Goal: Task Accomplishment & Management: Use online tool/utility

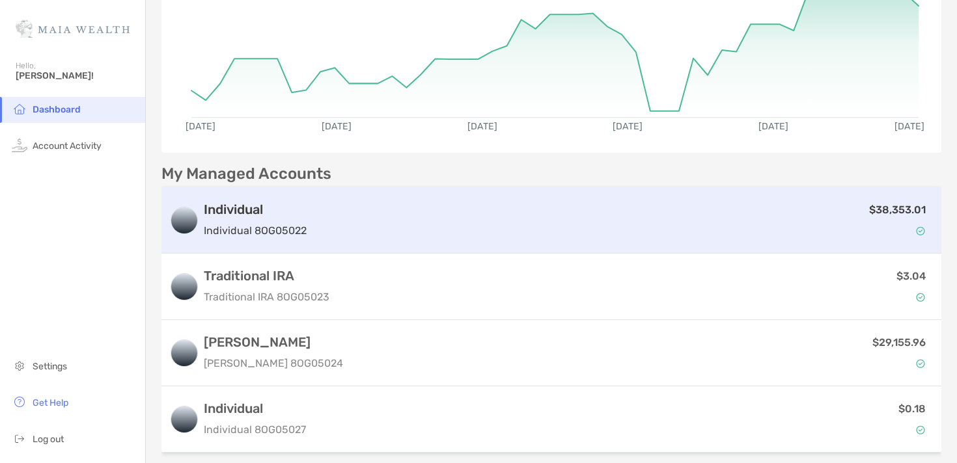
scroll to position [277, 0]
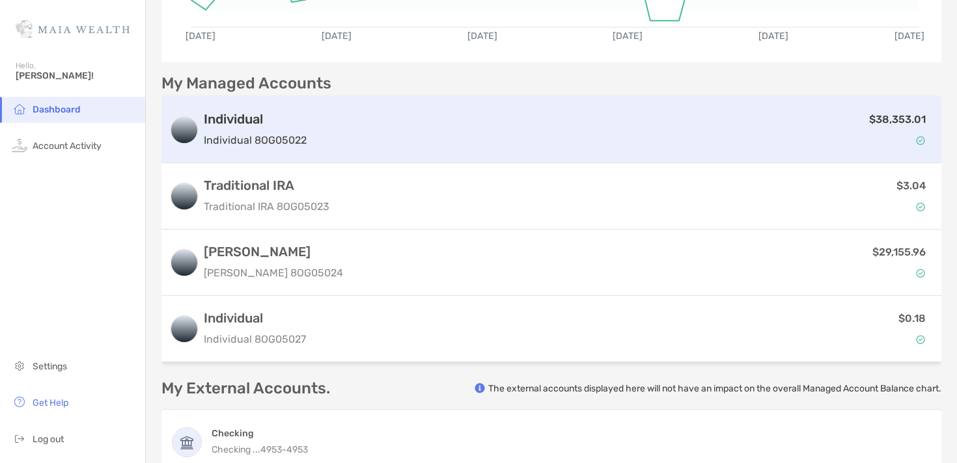
click at [294, 129] on div "Individual Individual 8OG05022" at bounding box center [255, 129] width 103 height 37
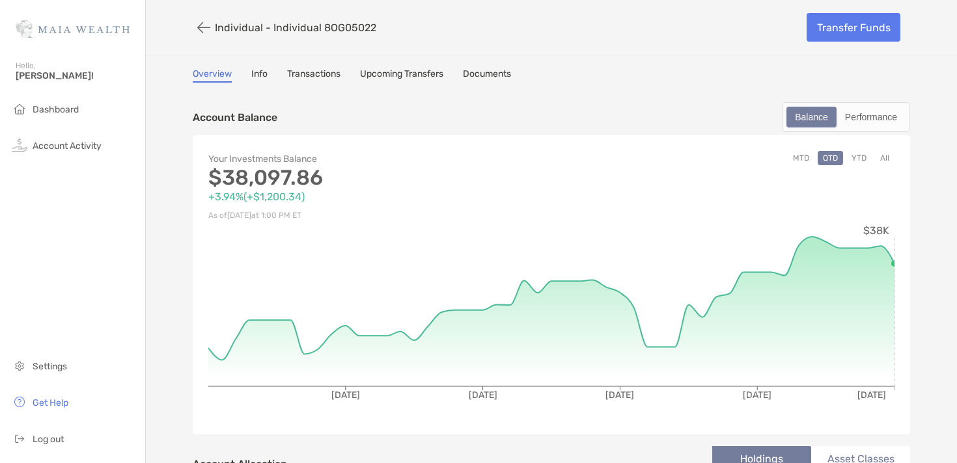
click at [259, 76] on link "Info" at bounding box center [259, 75] width 16 height 14
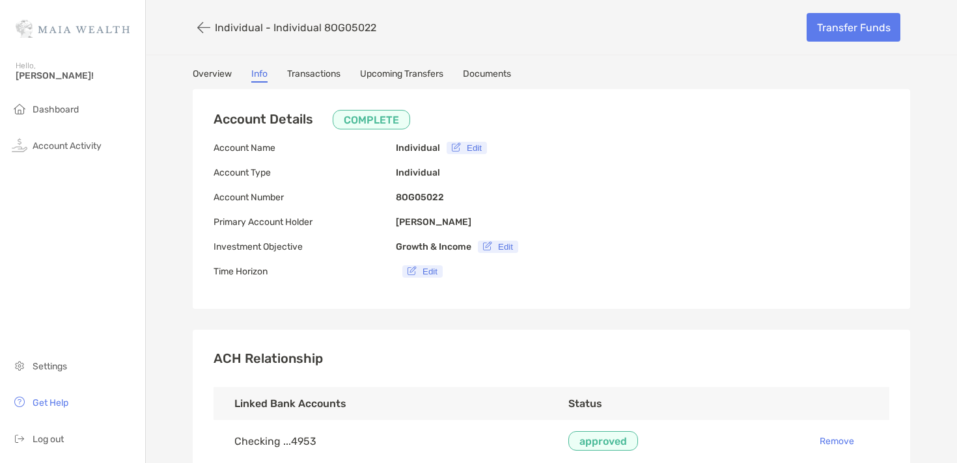
click at [502, 72] on link "Documents" at bounding box center [487, 75] width 48 height 14
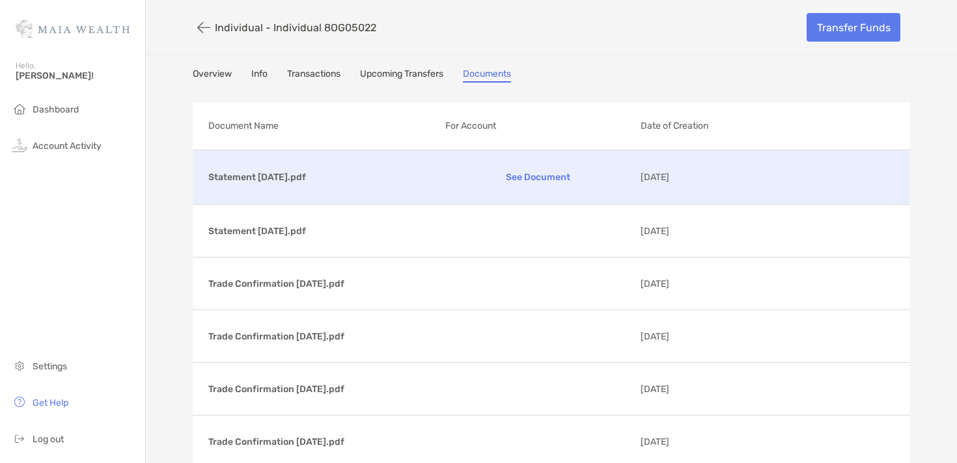
click at [538, 182] on p "See Document" at bounding box center [538, 177] width 186 height 23
click at [84, 113] on li "Dashboard" at bounding box center [72, 110] width 145 height 26
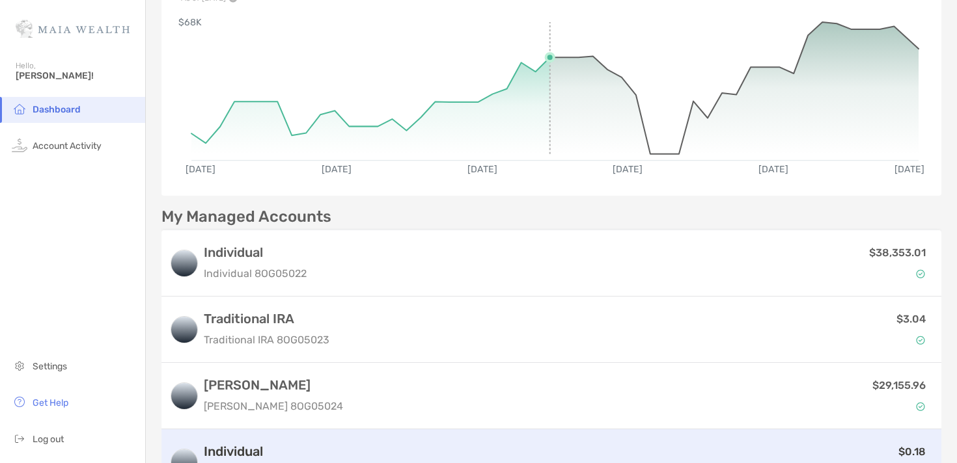
scroll to position [412, 0]
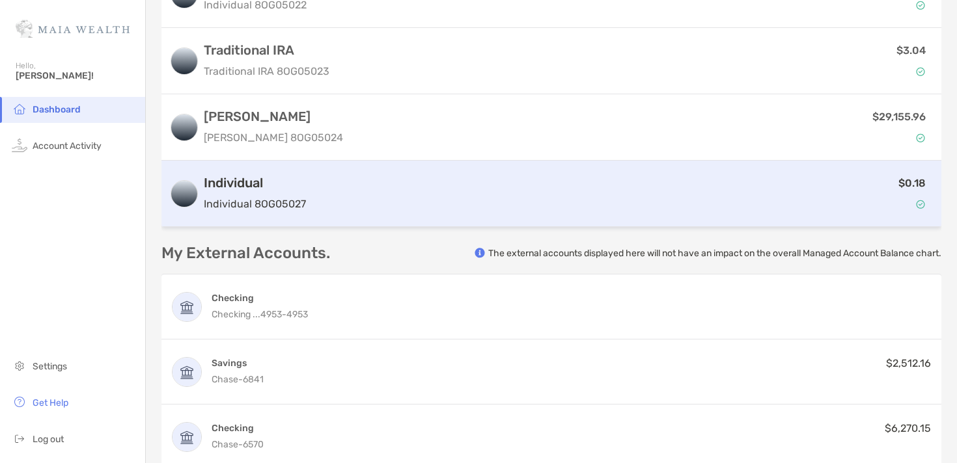
click at [534, 186] on div "$0.18" at bounding box center [622, 194] width 622 height 38
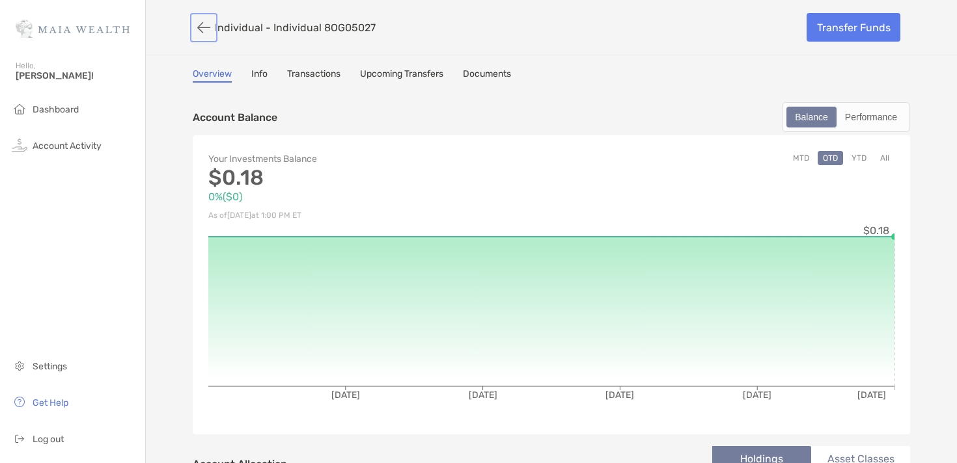
click at [204, 28] on button "button" at bounding box center [204, 28] width 22 height 24
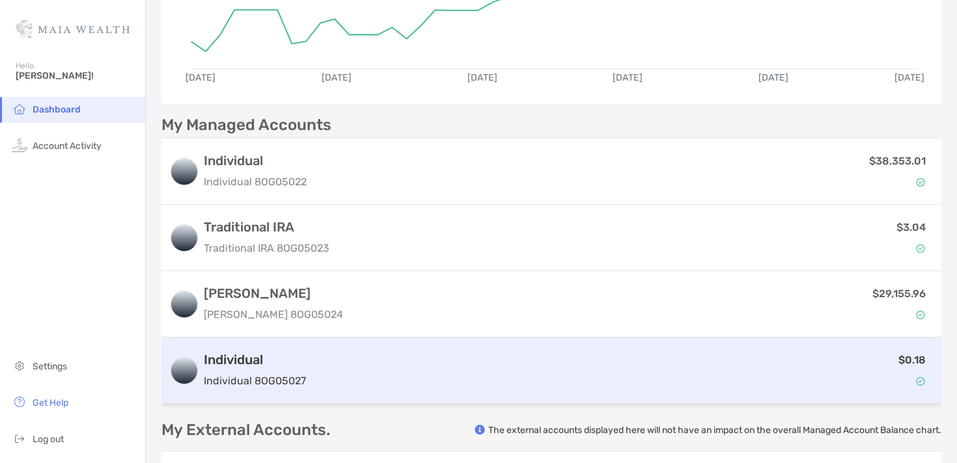
scroll to position [437, 0]
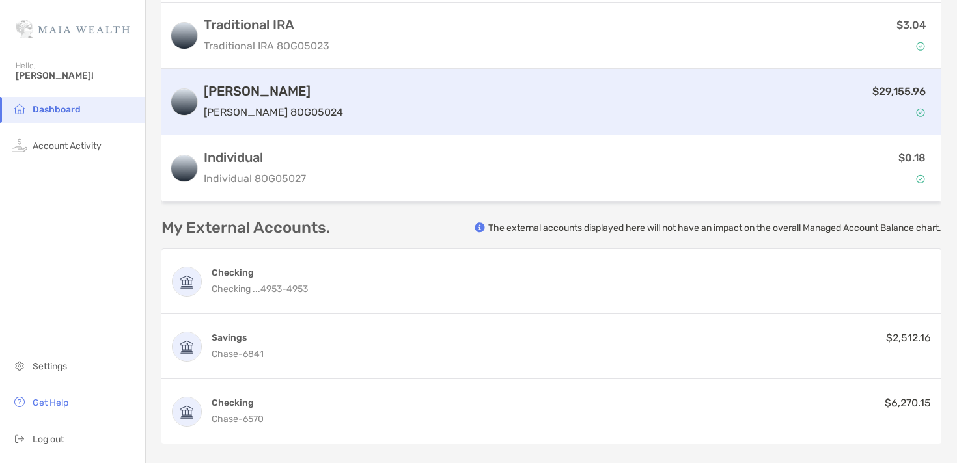
click at [542, 104] on div "$29,155.96" at bounding box center [640, 102] width 585 height 38
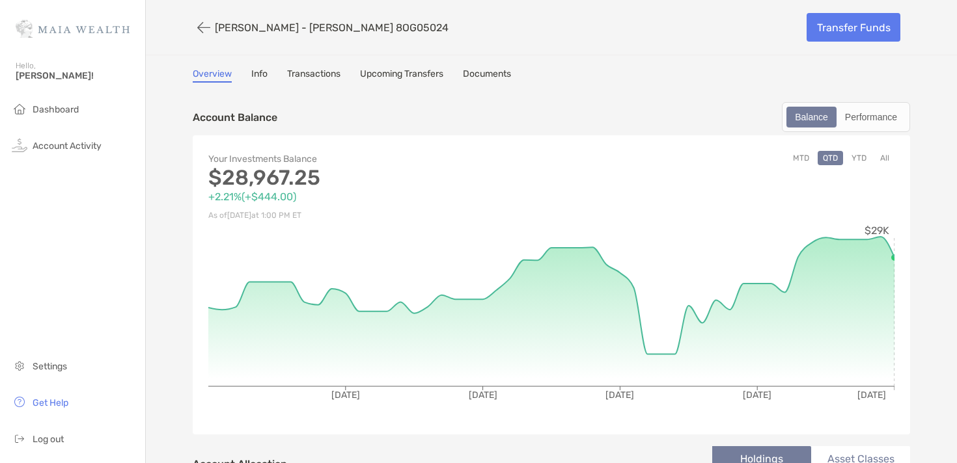
click at [476, 74] on link "Documents" at bounding box center [487, 75] width 48 height 14
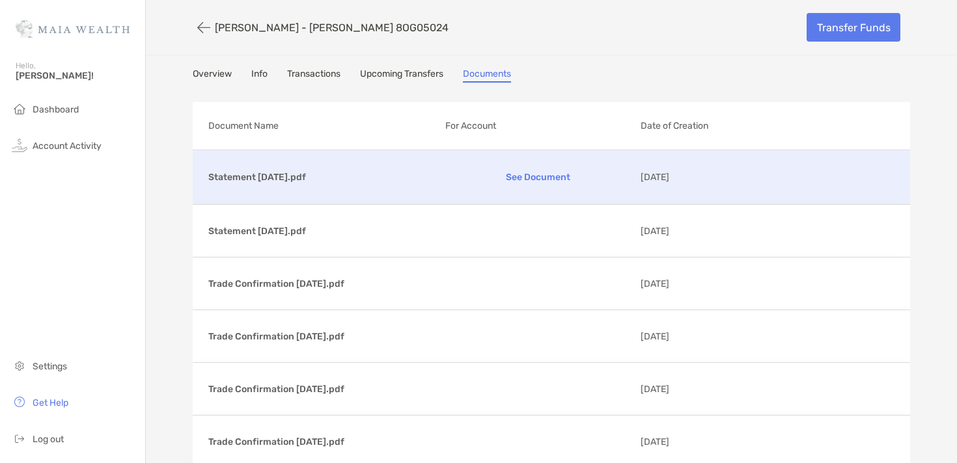
click at [526, 178] on p "See Document" at bounding box center [538, 177] width 186 height 23
click at [72, 109] on span "Dashboard" at bounding box center [56, 109] width 46 height 11
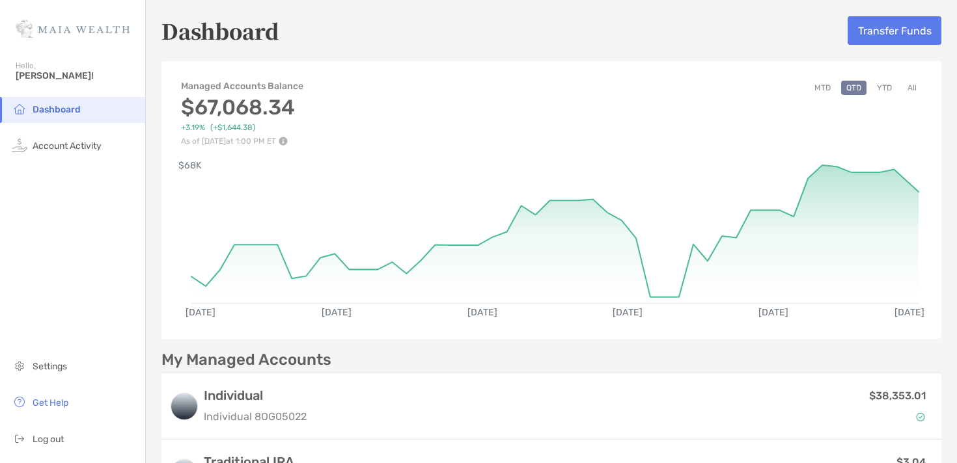
click at [58, 109] on span "Dashboard" at bounding box center [57, 109] width 48 height 11
click at [47, 114] on span "Dashboard" at bounding box center [57, 109] width 48 height 11
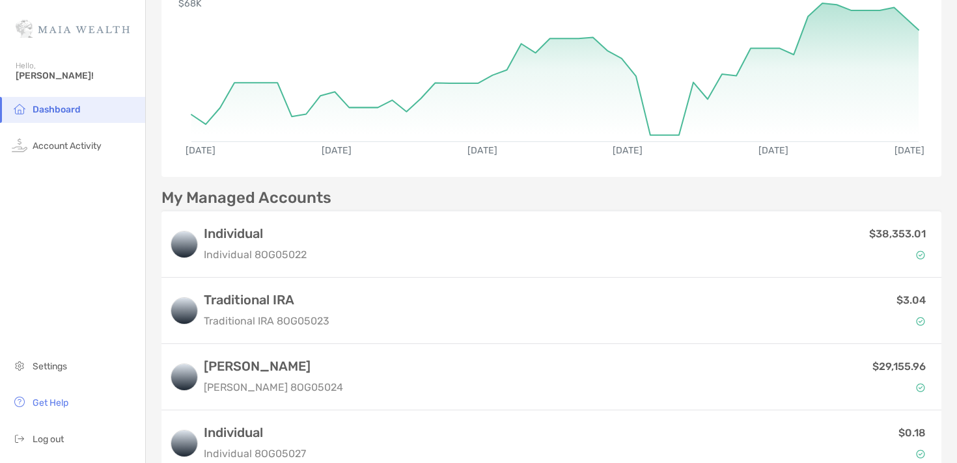
scroll to position [329, 0]
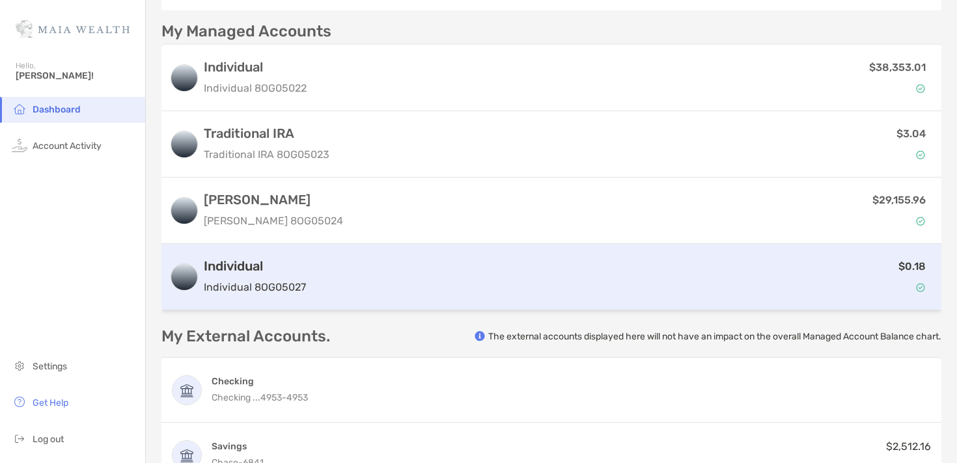
click at [424, 281] on div "$0.18" at bounding box center [622, 277] width 622 height 38
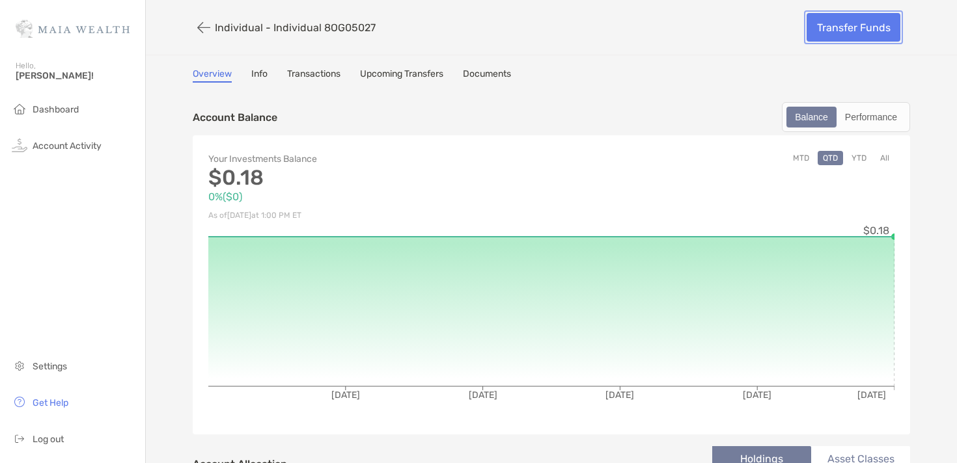
click at [840, 25] on link "Transfer Funds" at bounding box center [853, 27] width 94 height 29
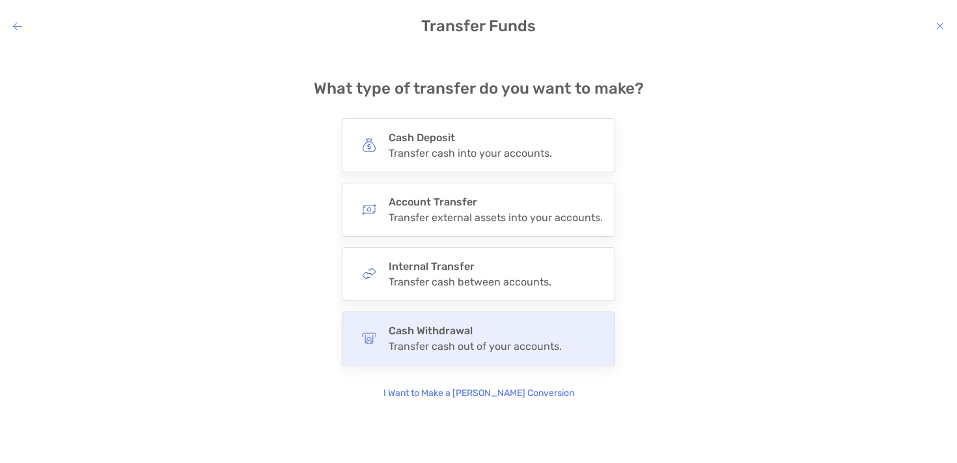
click at [568, 327] on div "Cash Withdrawal Transfer cash out of your accounts." at bounding box center [478, 339] width 273 height 54
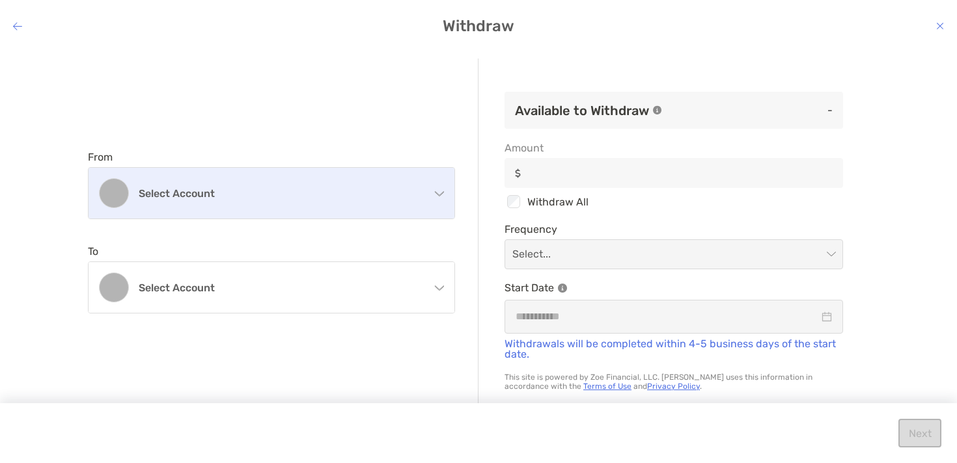
click at [402, 209] on div "Select account" at bounding box center [272, 193] width 366 height 51
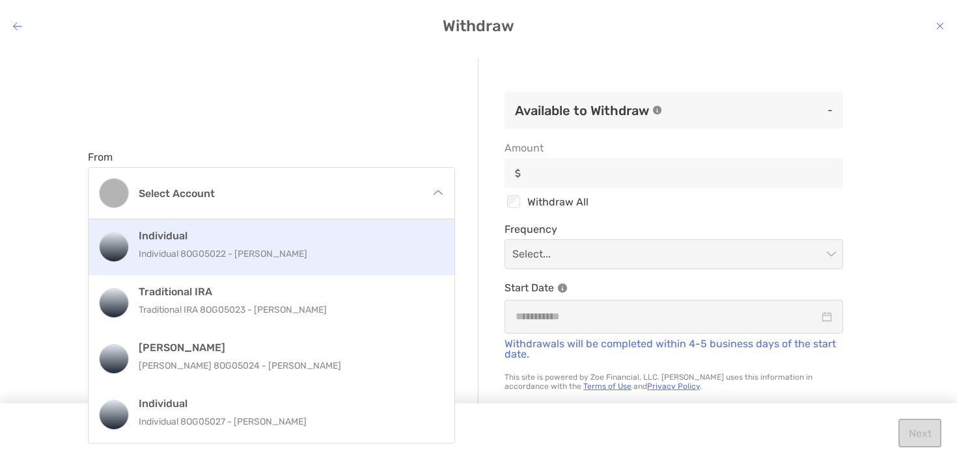
click at [301, 260] on p "Individual 8OG05022 - [PERSON_NAME]" at bounding box center [286, 254] width 294 height 16
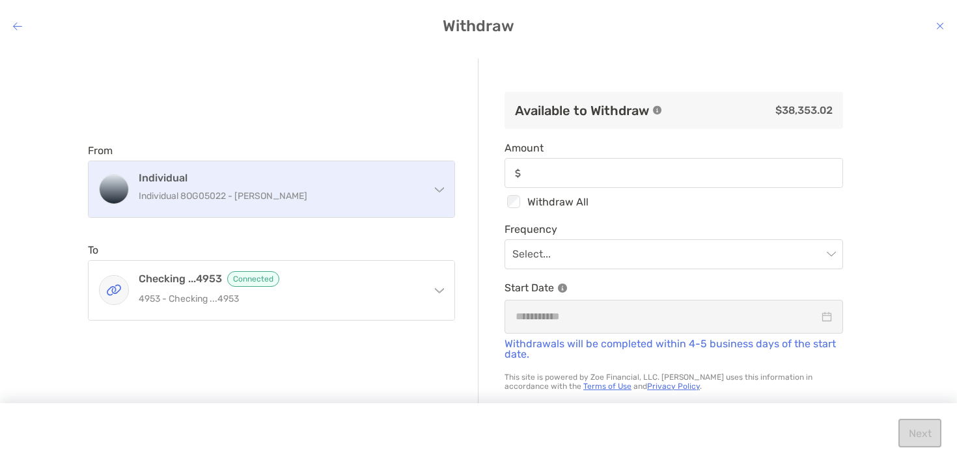
click at [299, 177] on h4 "Individual" at bounding box center [279, 178] width 281 height 12
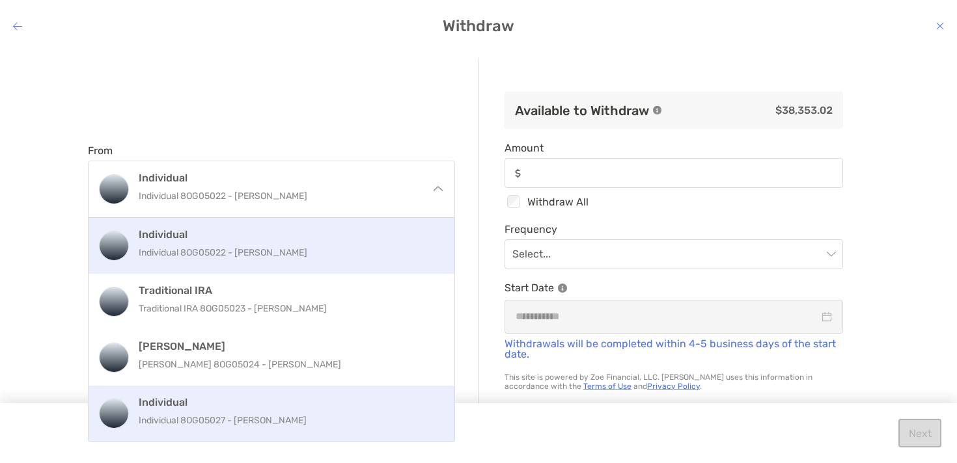
click at [307, 425] on p "Individual 8OG05027 - [PERSON_NAME]" at bounding box center [286, 421] width 294 height 16
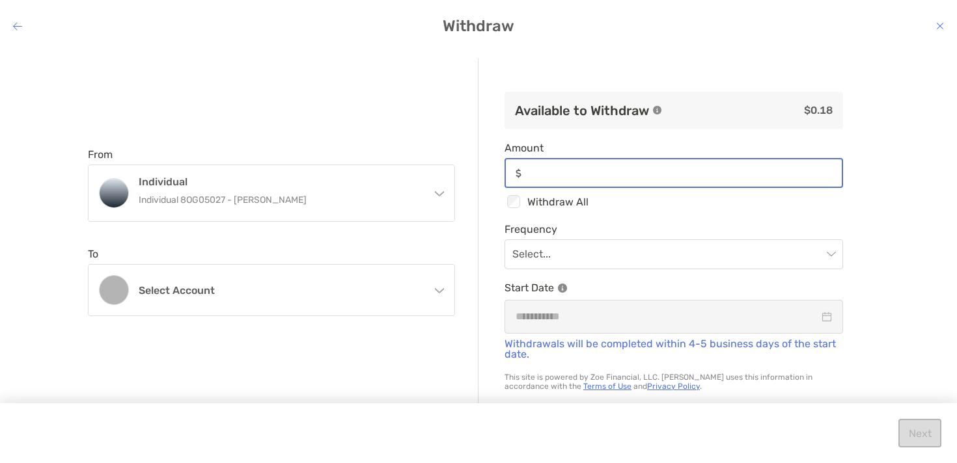
click at [544, 176] on input "Amount" at bounding box center [684, 173] width 315 height 11
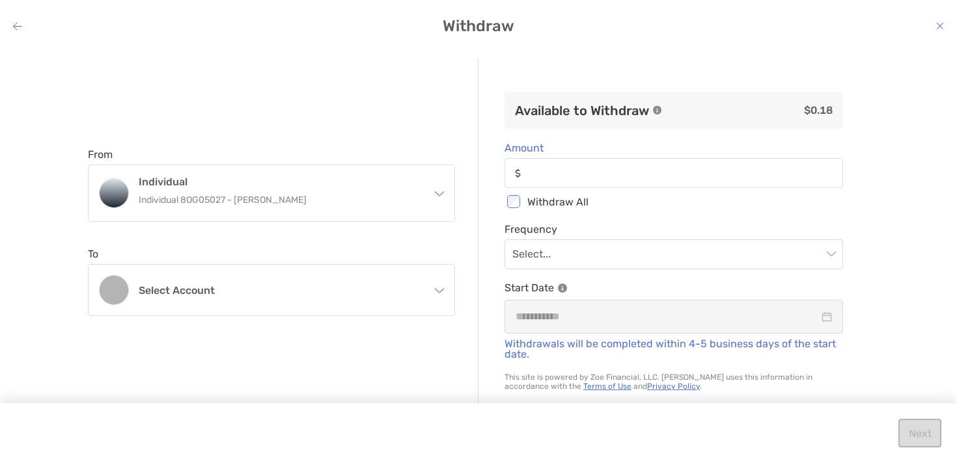
type input "****"
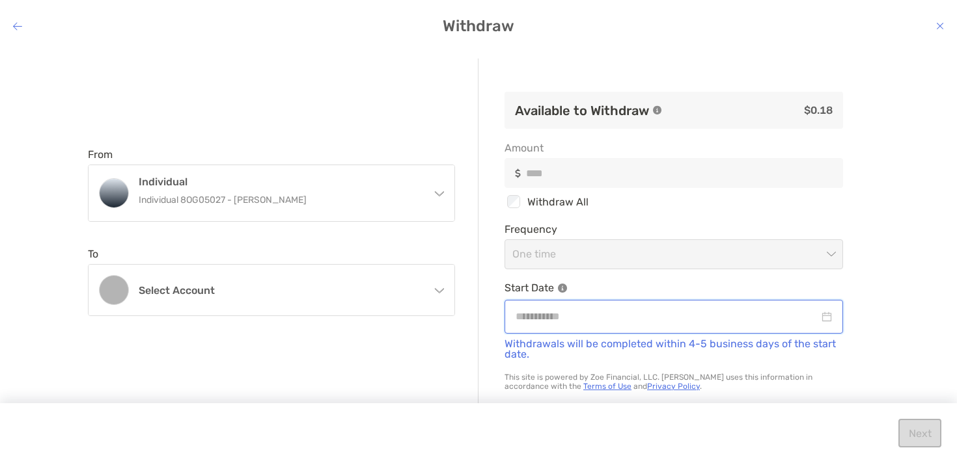
click at [639, 324] on input "modal" at bounding box center [667, 317] width 303 height 16
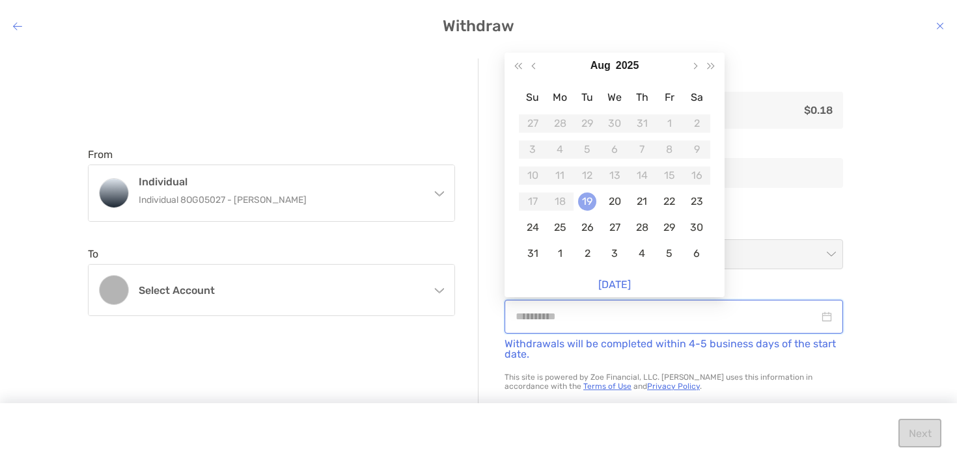
type input "**********"
click at [586, 198] on div "19" at bounding box center [587, 202] width 18 height 18
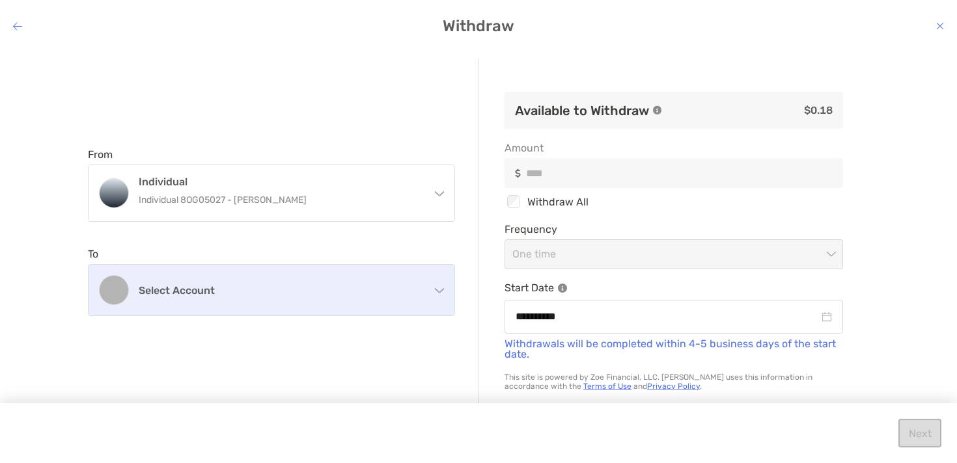
click at [313, 295] on h4 "Select account" at bounding box center [279, 290] width 281 height 12
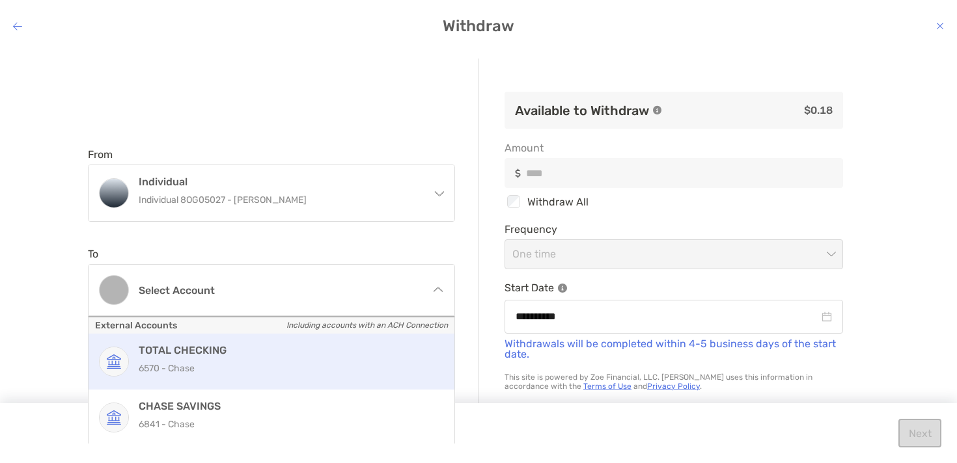
click at [282, 372] on p "6570 - Chase" at bounding box center [286, 369] width 294 height 16
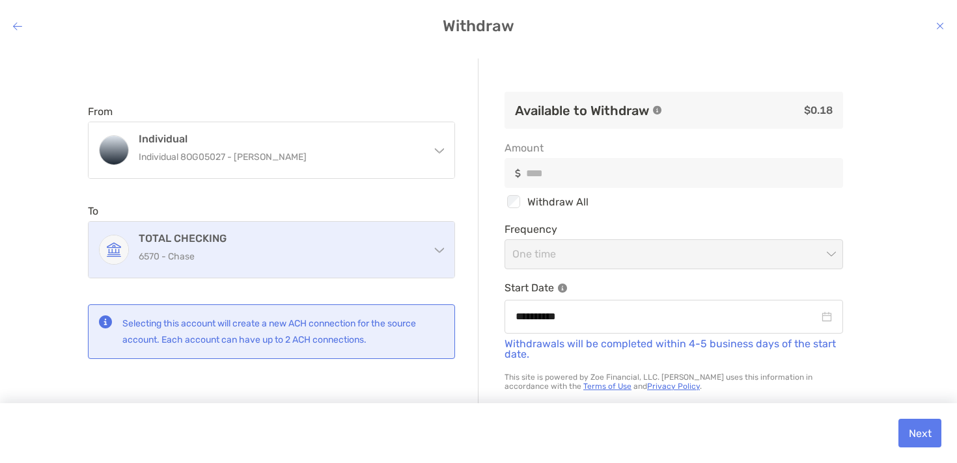
click at [277, 245] on div "TOTAL CHECKING 6570 - Chase" at bounding box center [279, 249] width 281 height 35
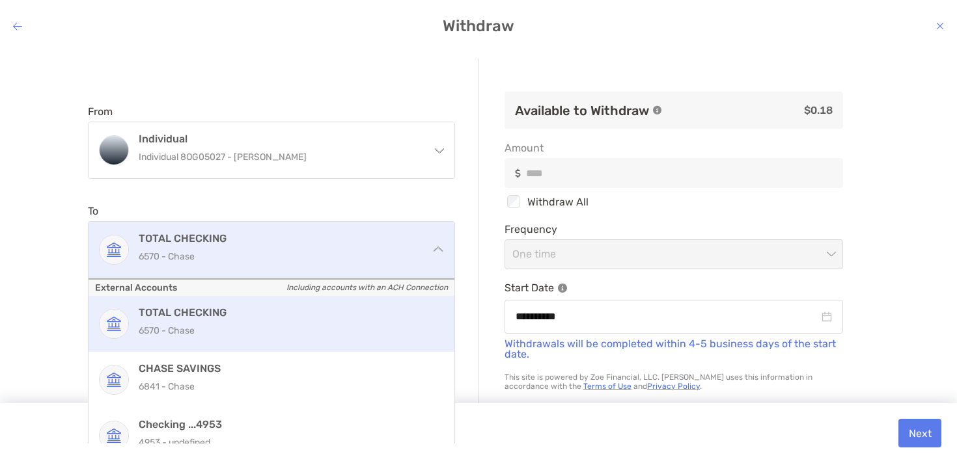
scroll to position [72, 0]
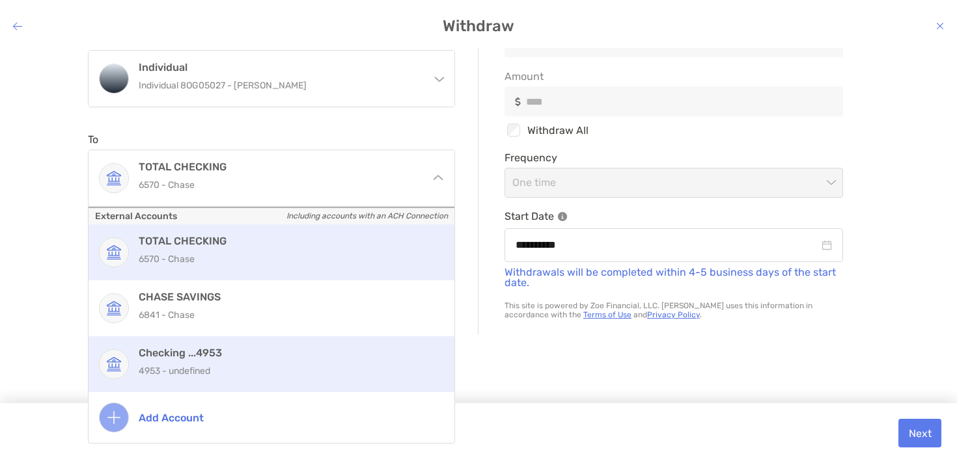
click at [267, 359] on h4 "Checking ...4953" at bounding box center [286, 353] width 294 height 12
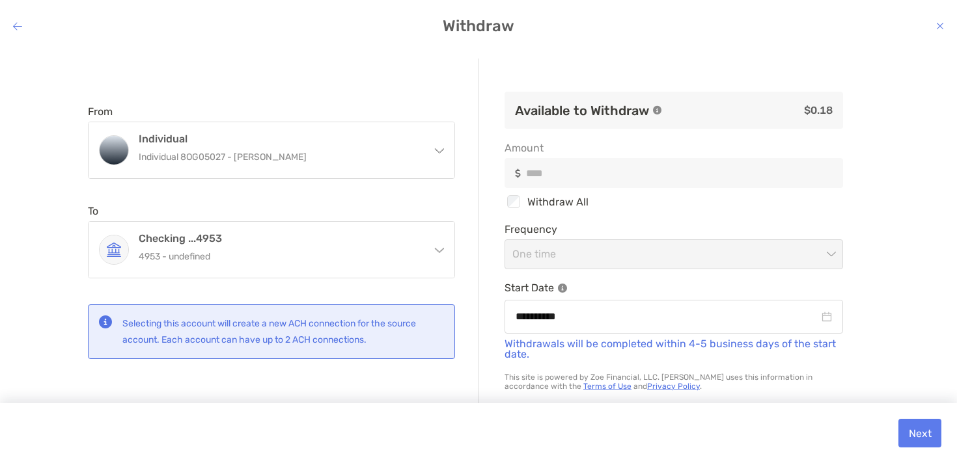
scroll to position [0, 0]
click at [916, 430] on button "Next" at bounding box center [919, 433] width 43 height 29
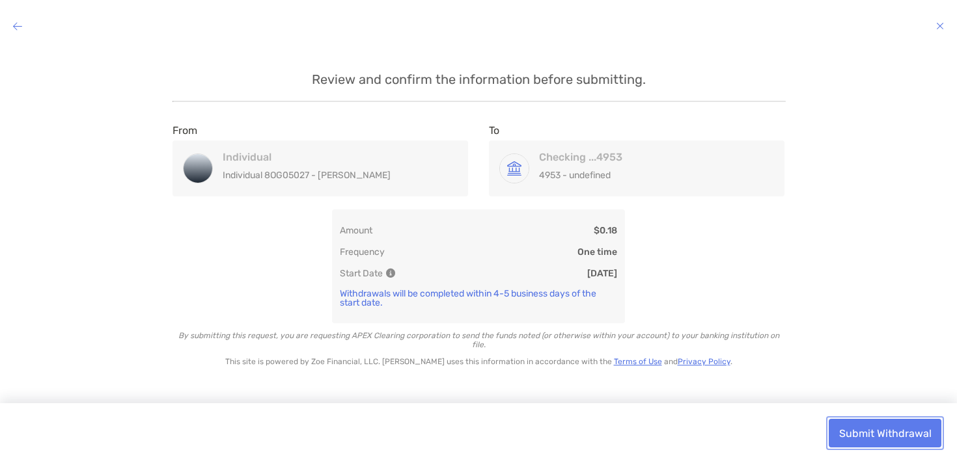
click at [916, 430] on button "Submit Withdrawal" at bounding box center [885, 433] width 113 height 29
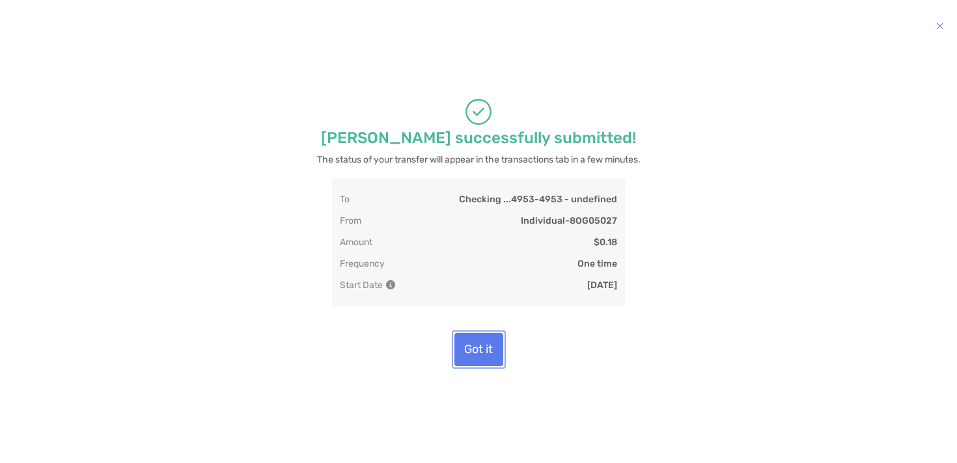
click at [476, 350] on button "Got it" at bounding box center [478, 349] width 49 height 33
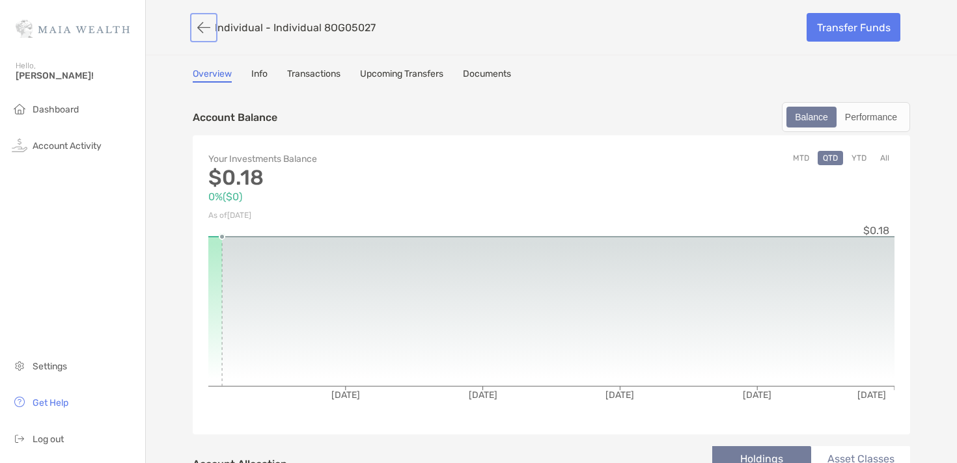
click at [193, 25] on button "button" at bounding box center [204, 28] width 22 height 24
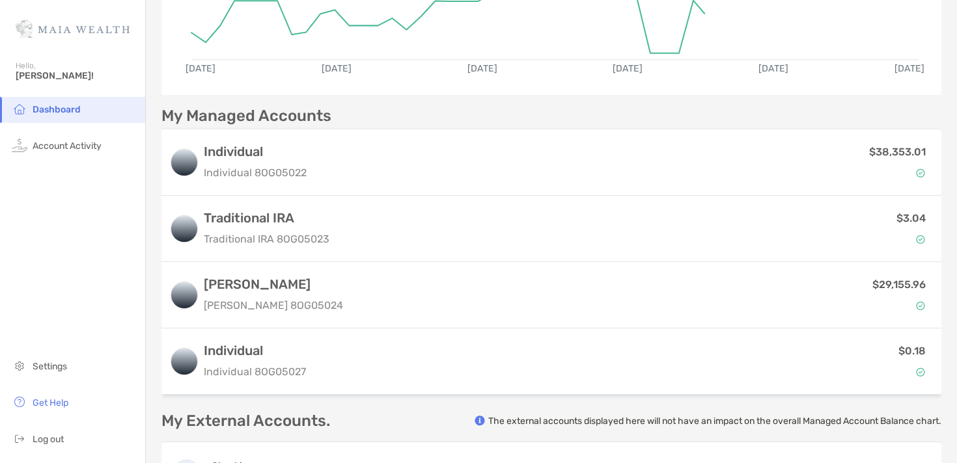
scroll to position [253, 0]
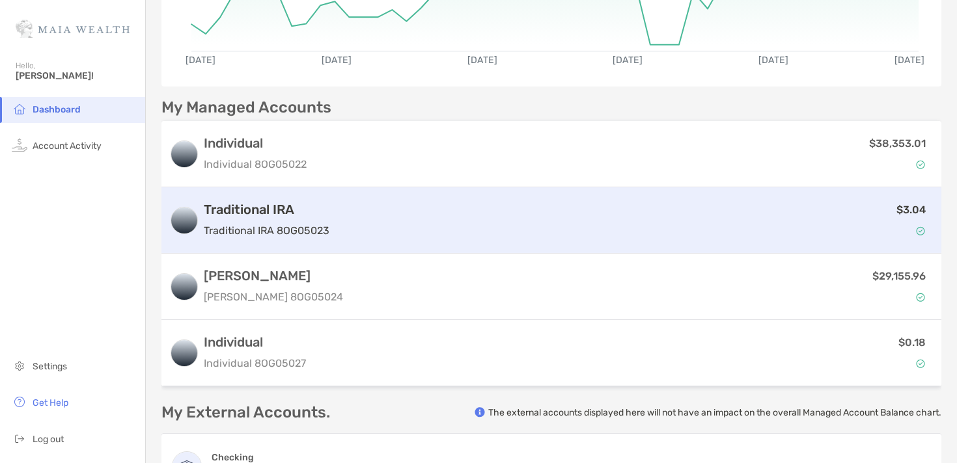
click at [302, 210] on h3 "Traditional IRA" at bounding box center [267, 210] width 126 height 16
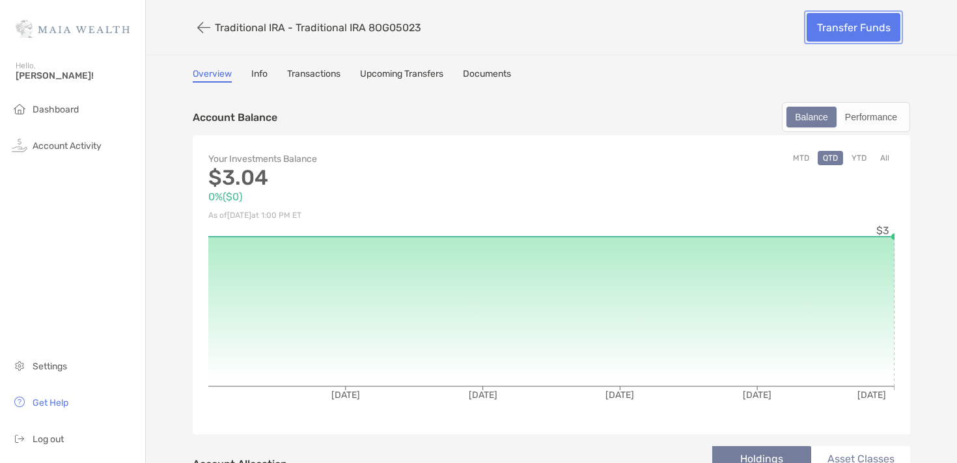
click at [864, 25] on link "Transfer Funds" at bounding box center [853, 27] width 94 height 29
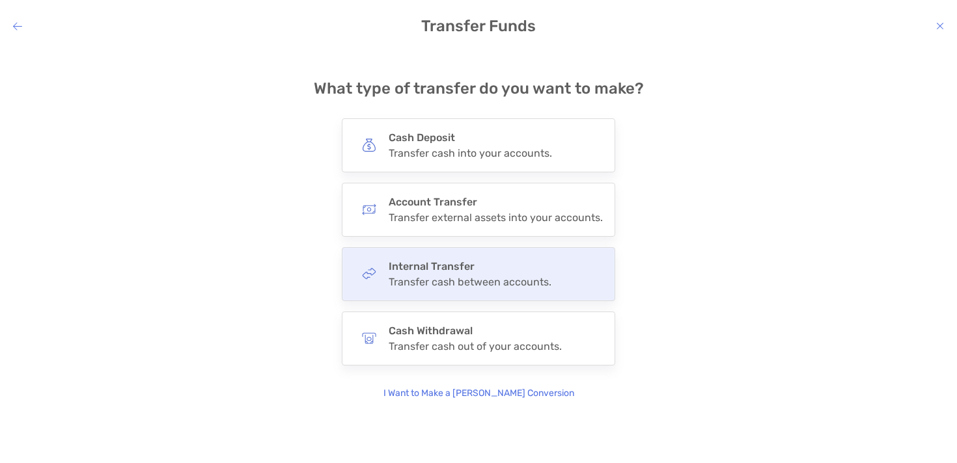
click at [493, 273] on h4 "Internal Transfer" at bounding box center [470, 266] width 163 height 12
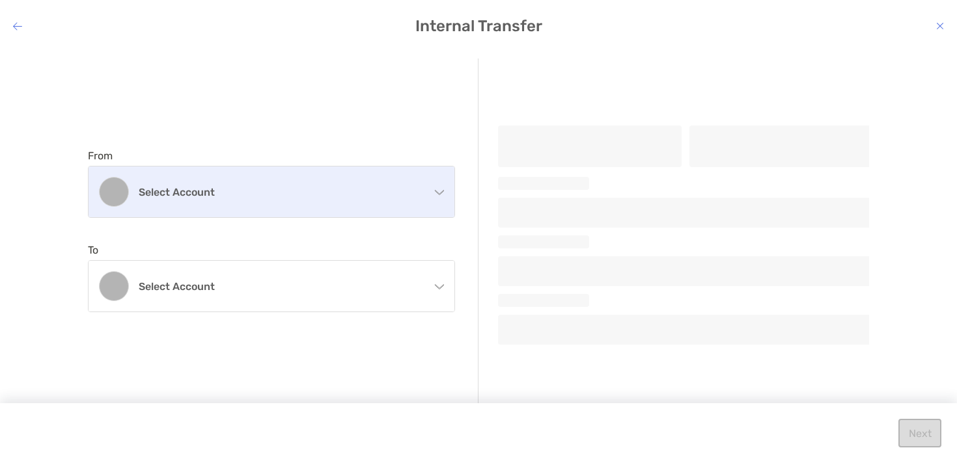
click at [261, 190] on h4 "Select account" at bounding box center [279, 192] width 281 height 12
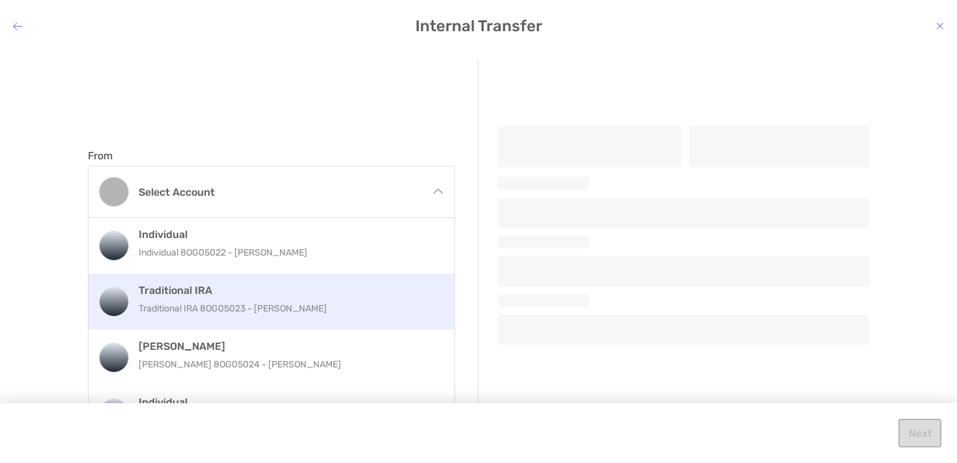
click at [249, 307] on p "Traditional IRA 8OG05023 - [PERSON_NAME]" at bounding box center [286, 309] width 294 height 16
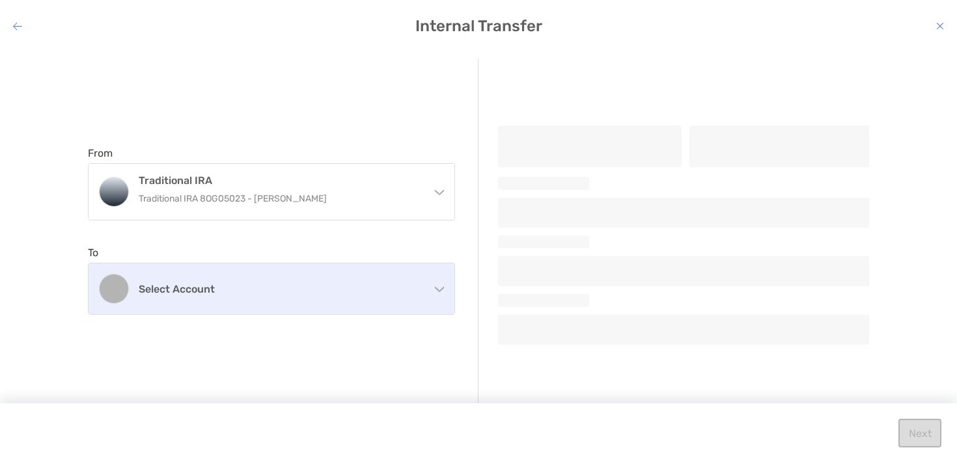
click at [252, 292] on h4 "Select account" at bounding box center [279, 289] width 281 height 12
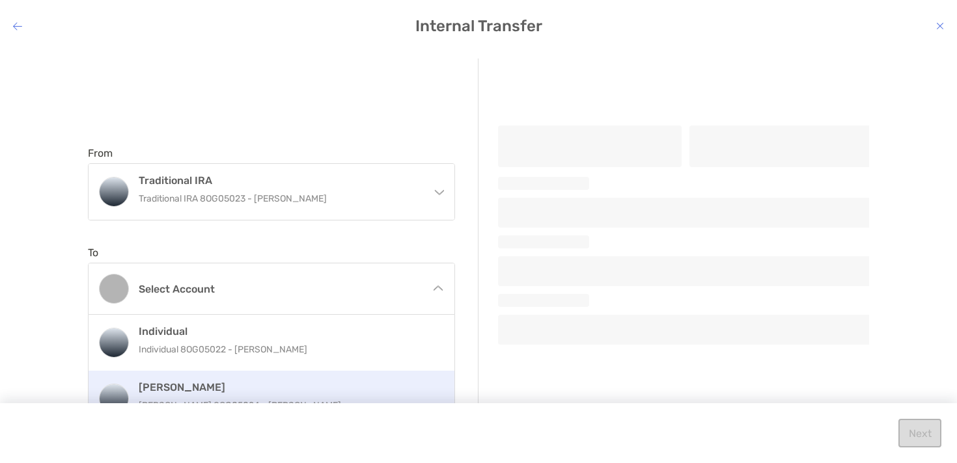
click at [253, 381] on h4 "[PERSON_NAME]" at bounding box center [286, 387] width 294 height 12
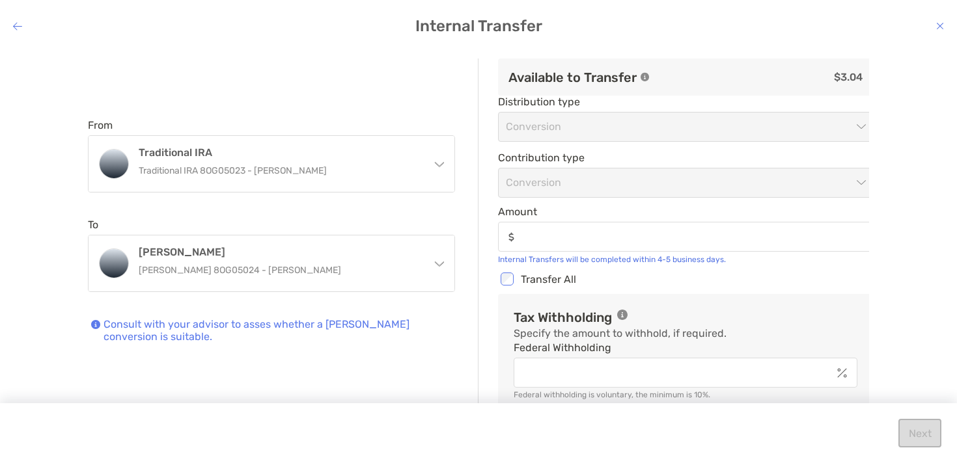
type input "****"
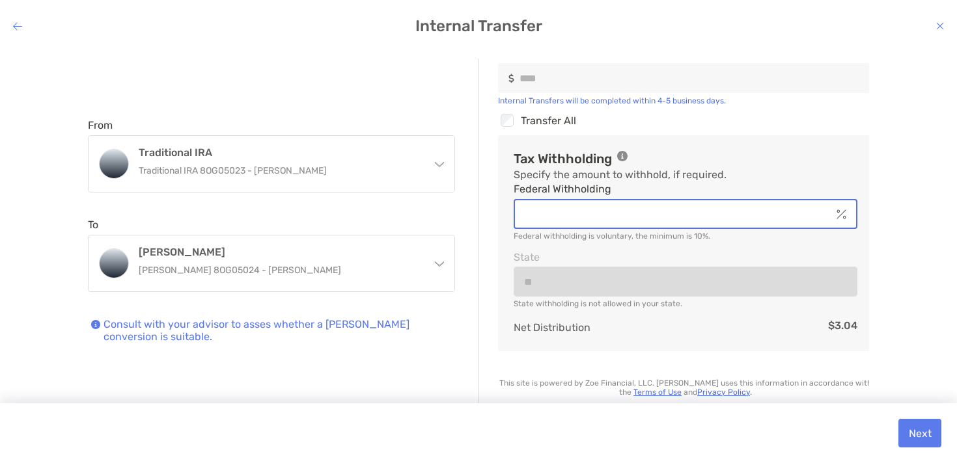
click at [728, 213] on input "Federal Withholding" at bounding box center [673, 214] width 316 height 11
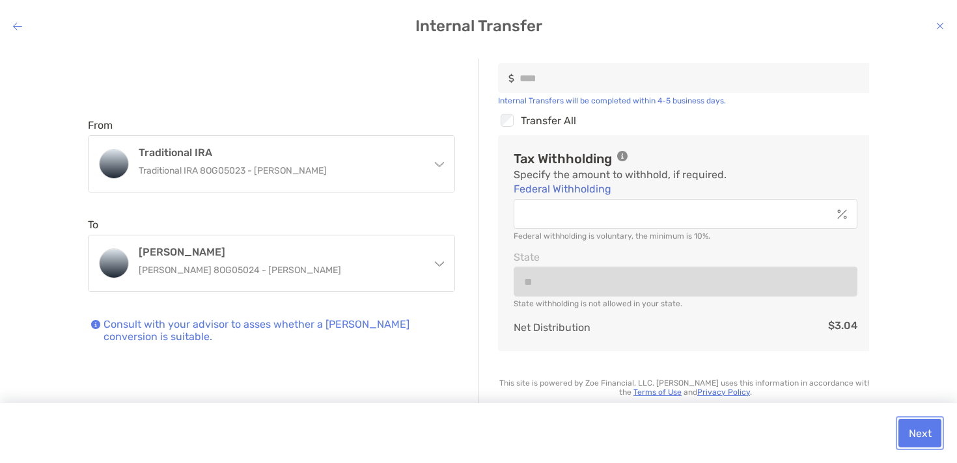
click at [916, 429] on button "Next" at bounding box center [919, 433] width 43 height 29
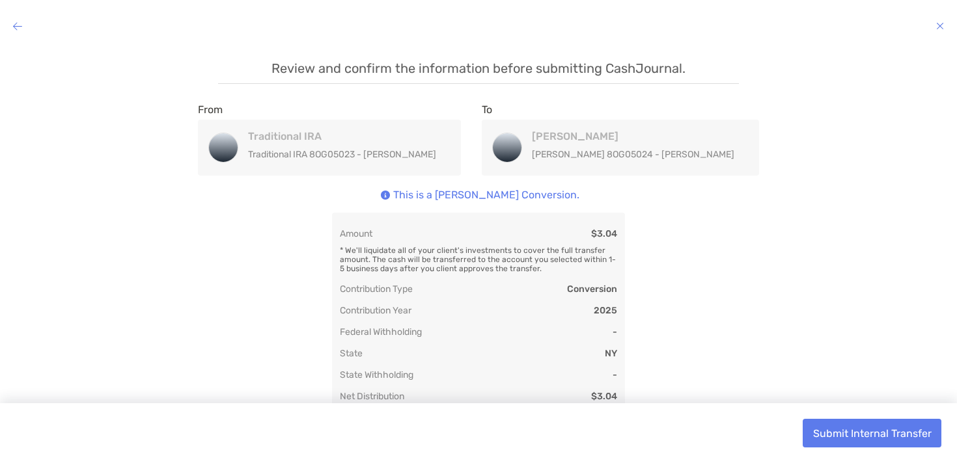
scroll to position [21, 0]
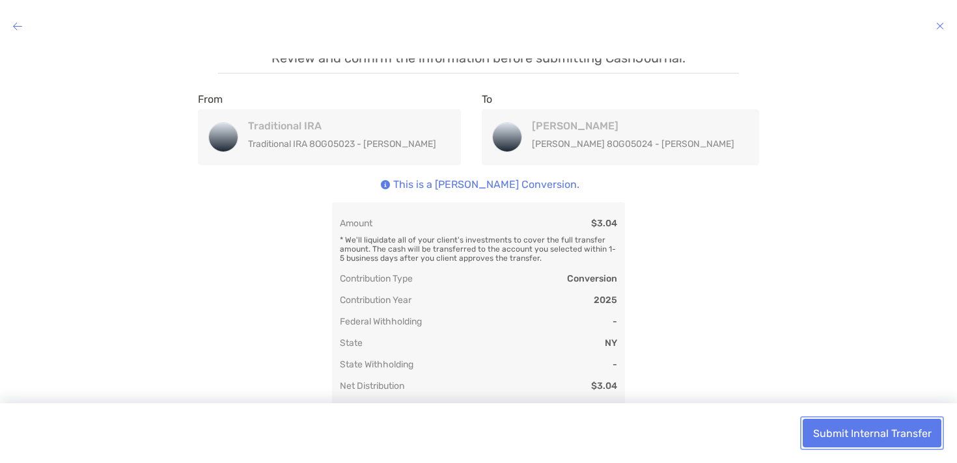
click at [886, 437] on button "Submit Internal Transfer" at bounding box center [872, 433] width 139 height 29
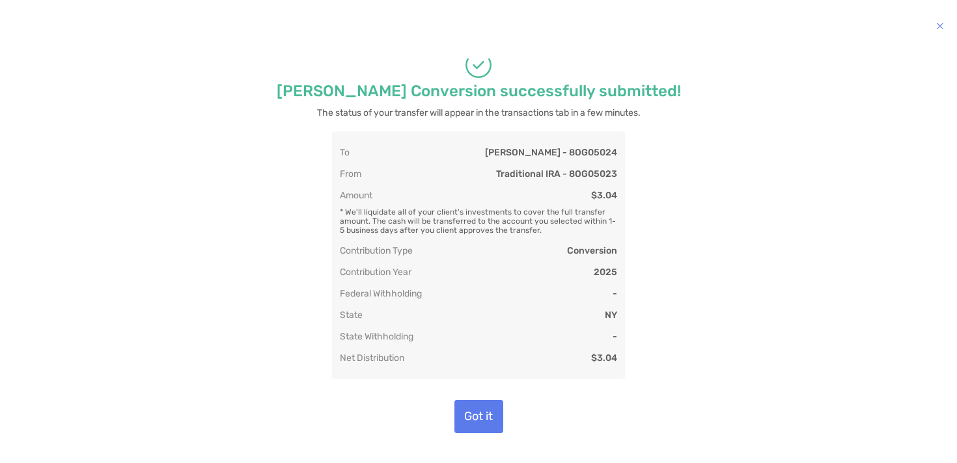
scroll to position [10, 0]
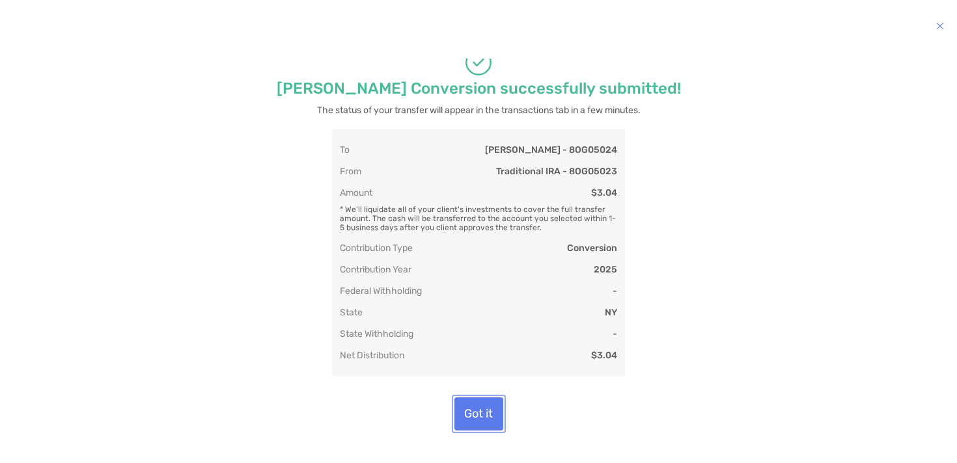
click at [467, 417] on button "Got it" at bounding box center [478, 414] width 49 height 33
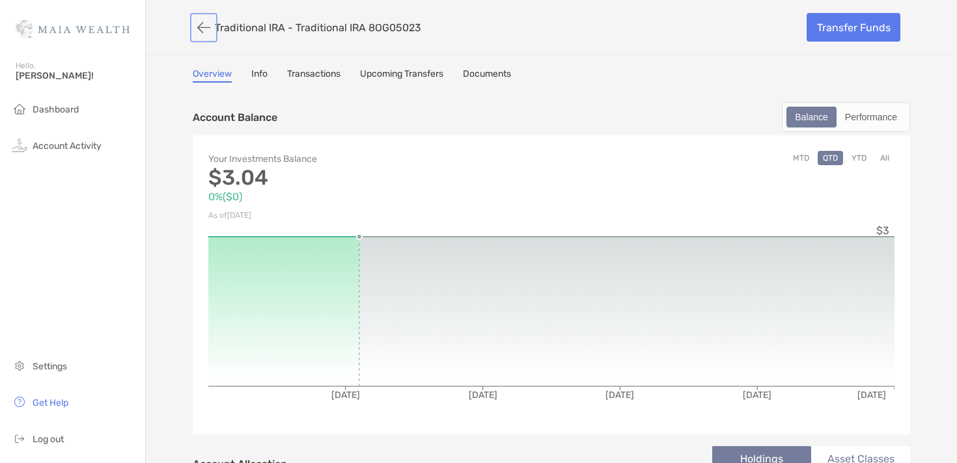
click at [193, 24] on button "button" at bounding box center [204, 28] width 22 height 24
